Goal: Check status: Check status

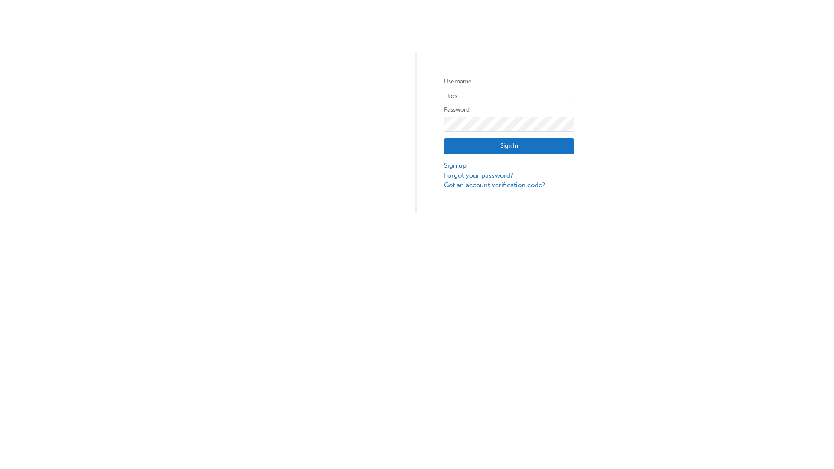
type input "test.e2e.user31"
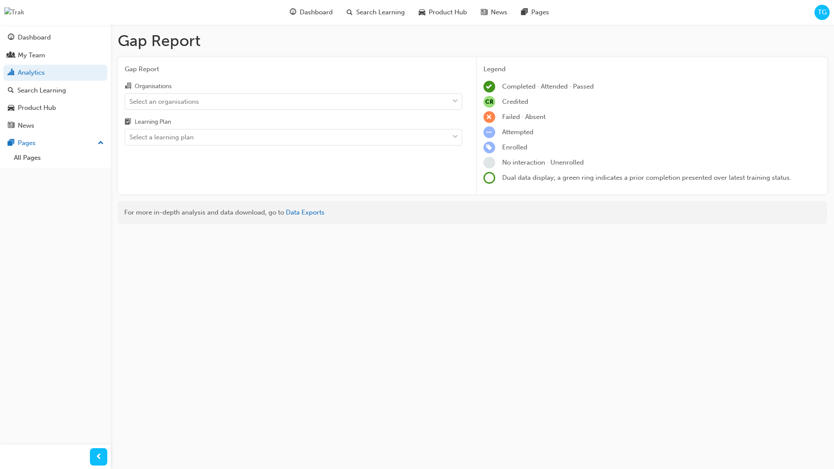
click at [130, 102] on input "Organisations Select an organisations" at bounding box center [129, 100] width 1 height 7
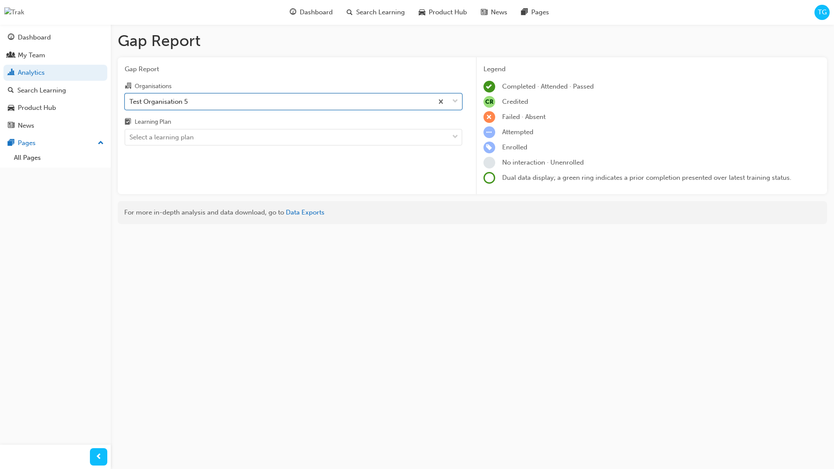
click at [130, 138] on input "Learning Plan Select a learning plan" at bounding box center [129, 136] width 1 height 7
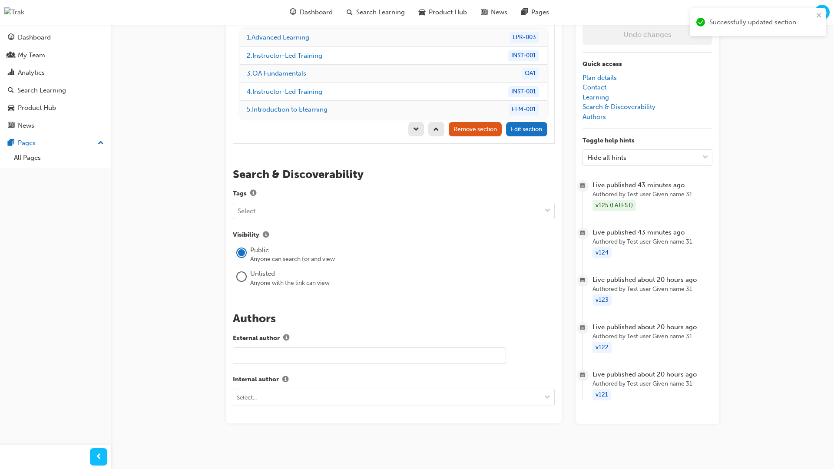
scroll to position [122, 0]
